Goal: Find specific page/section: Find specific page/section

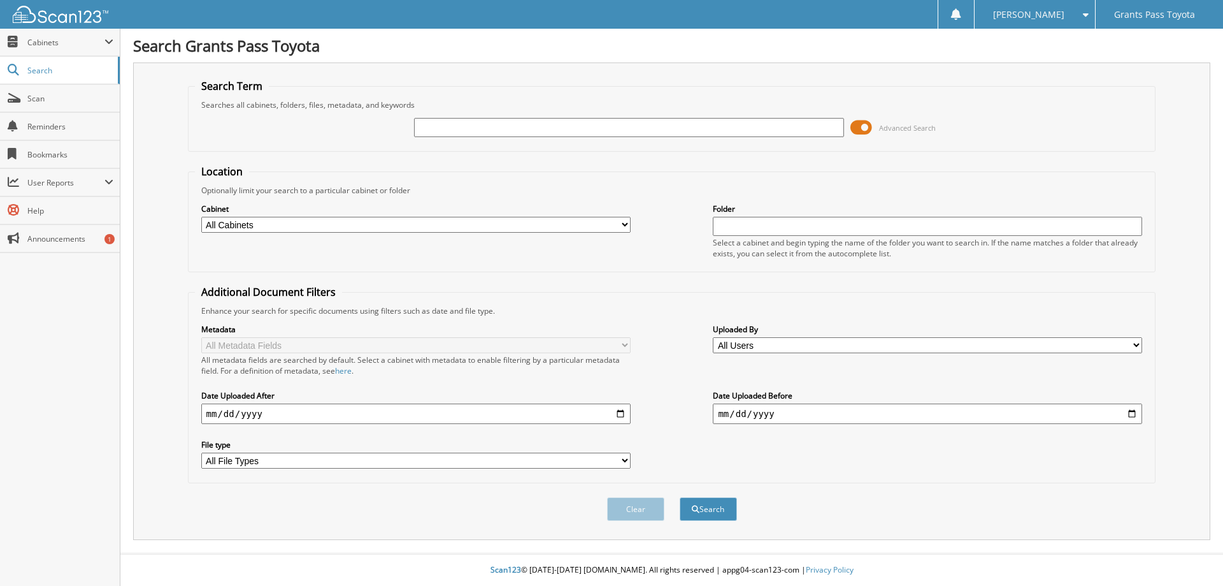
click at [859, 123] on span at bounding box center [862, 127] width 22 height 19
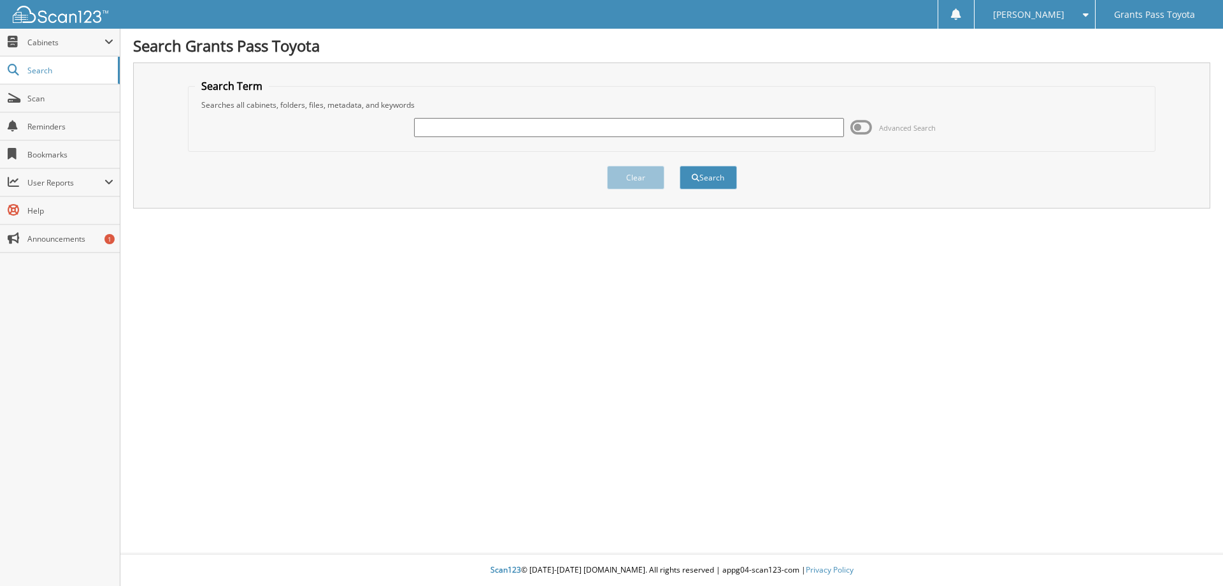
click at [802, 127] on input "text" at bounding box center [628, 127] width 429 height 19
type input "27777"
click at [717, 184] on button "Search" at bounding box center [708, 178] width 57 height 24
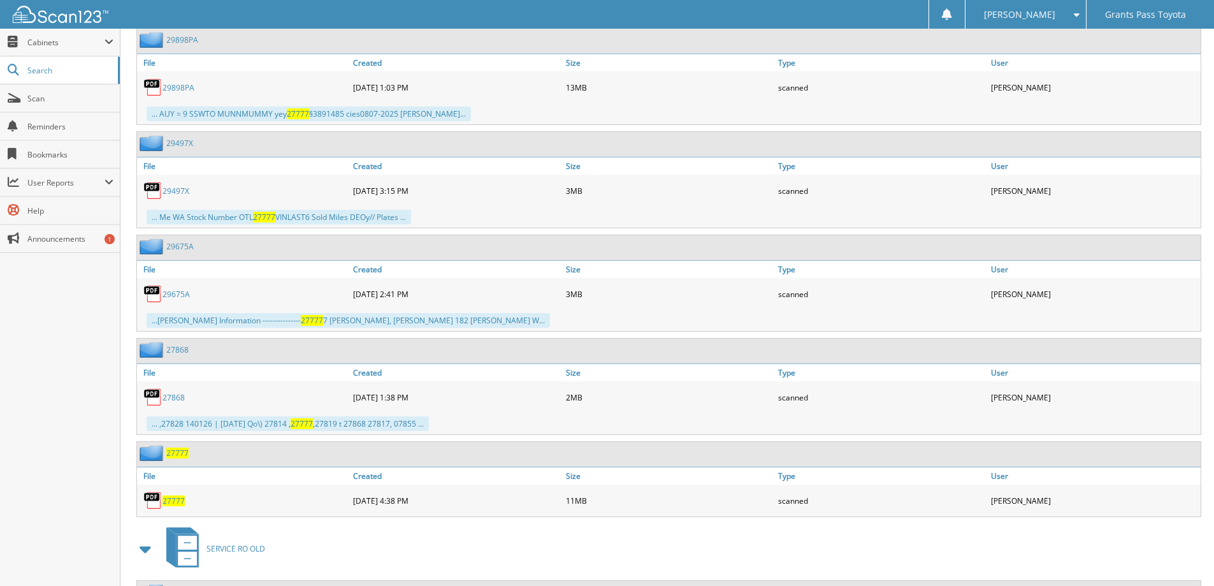
scroll to position [3505, 0]
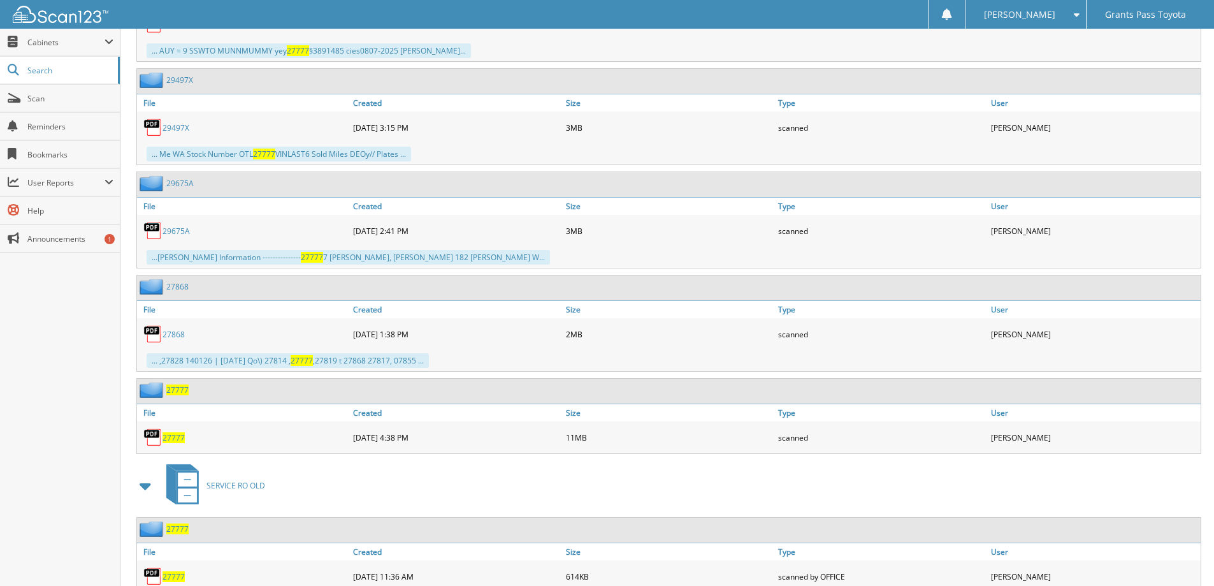
click at [182, 435] on span "27777" at bounding box center [173, 437] width 22 height 11
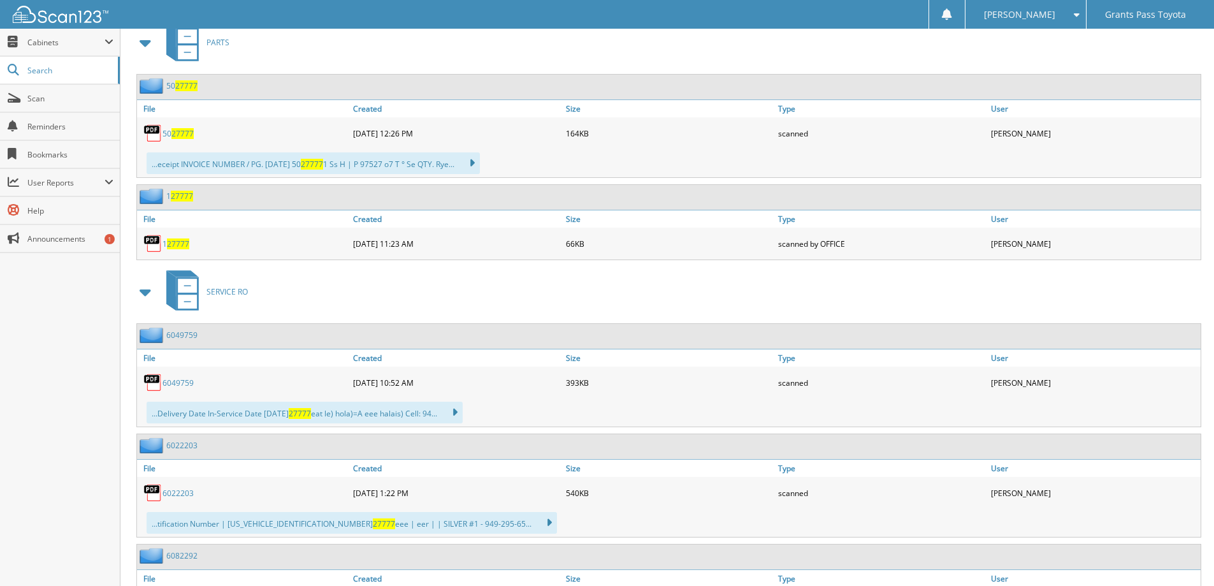
scroll to position [0, 0]
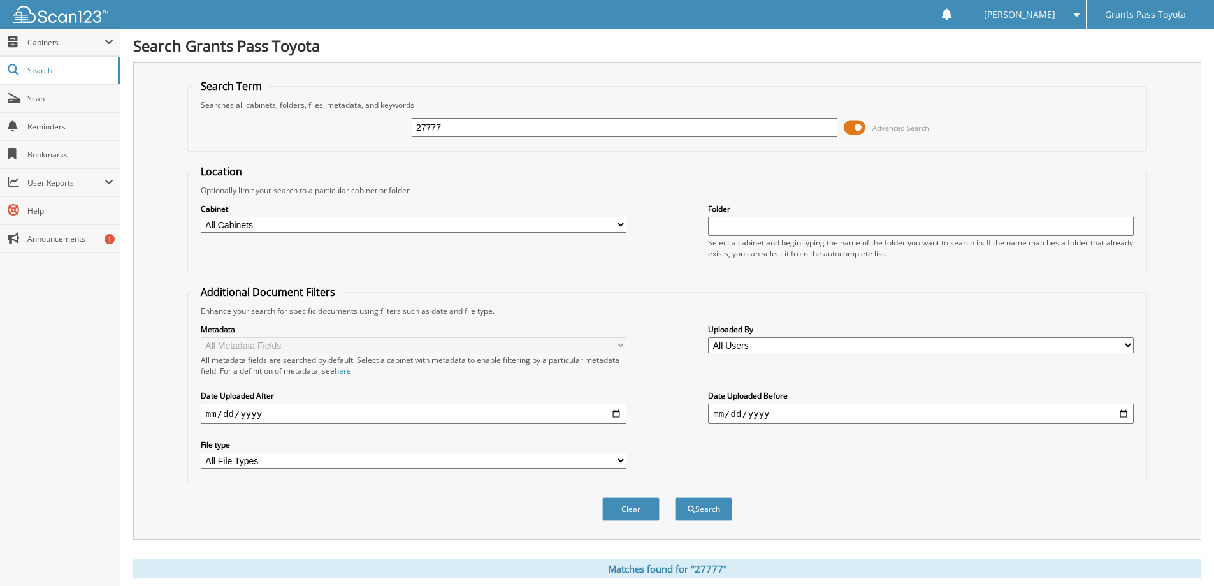
click at [521, 133] on input "27777" at bounding box center [625, 127] width 426 height 19
type input "27992a"
click at [846, 134] on span at bounding box center [855, 127] width 22 height 19
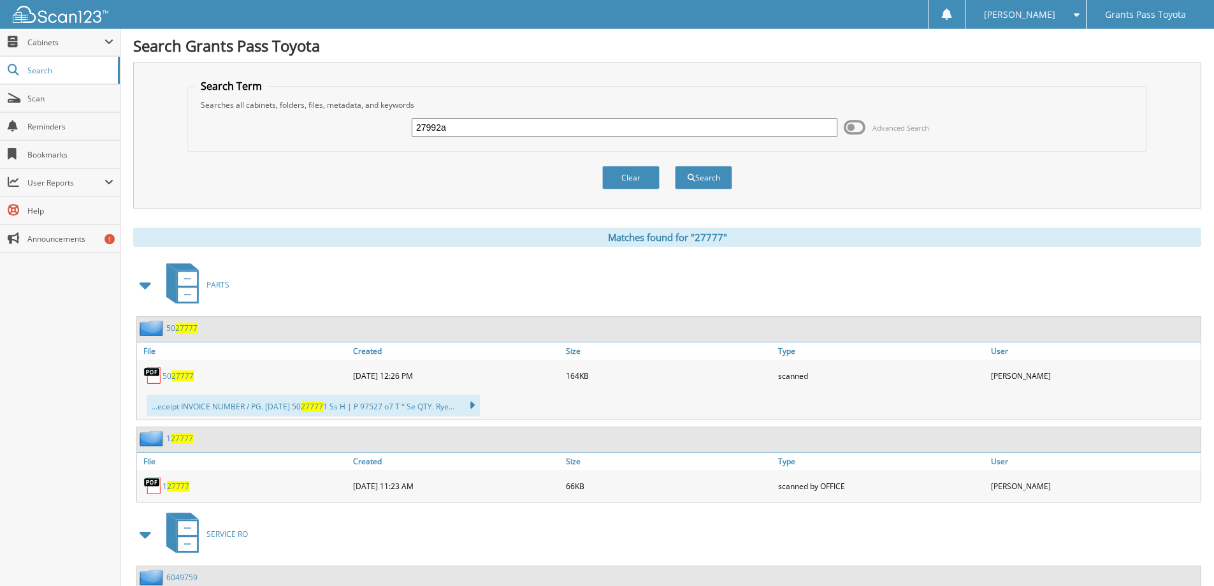
click at [707, 165] on div "Search" at bounding box center [704, 177] width 60 height 26
click at [707, 182] on button "Search" at bounding box center [703, 178] width 57 height 24
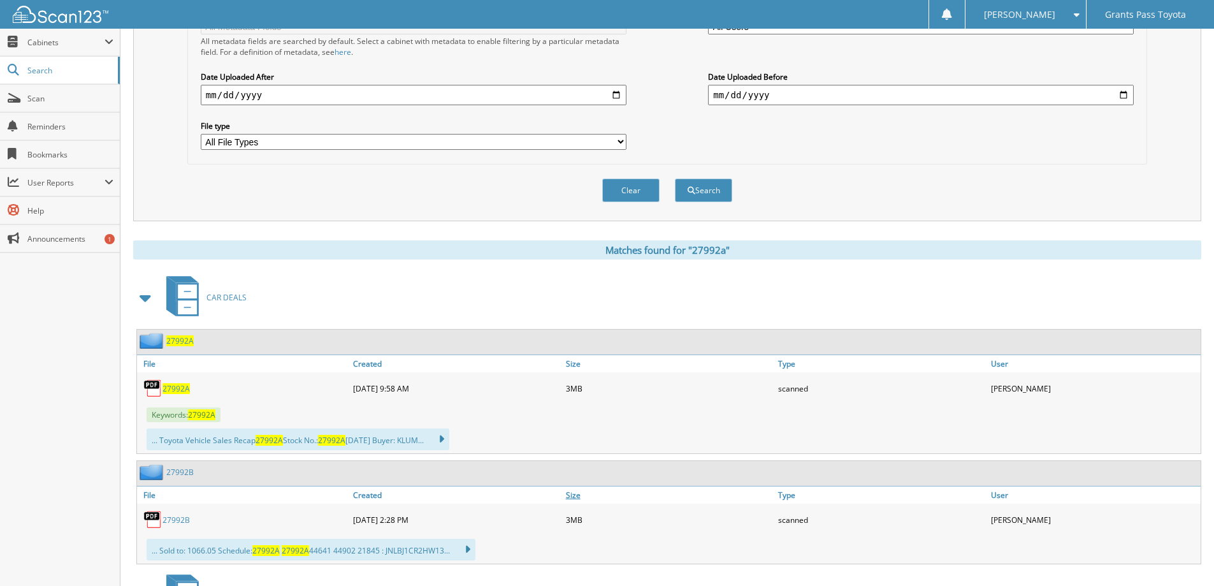
scroll to position [510, 0]
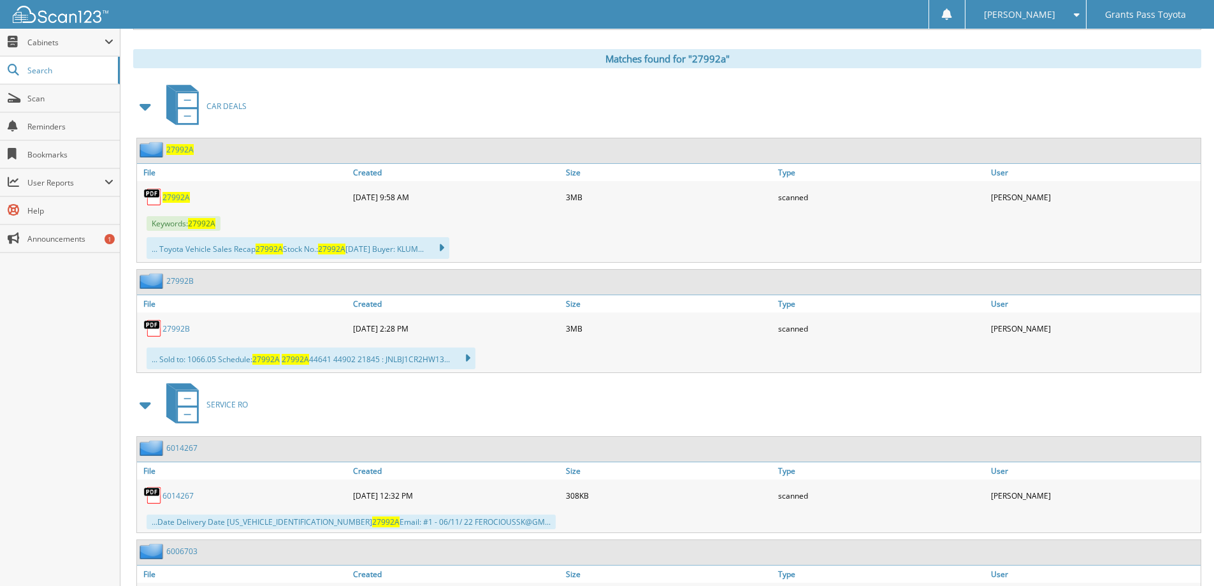
click at [177, 201] on span "27992A" at bounding box center [175, 197] width 27 height 11
